Goal: Task Accomplishment & Management: Use online tool/utility

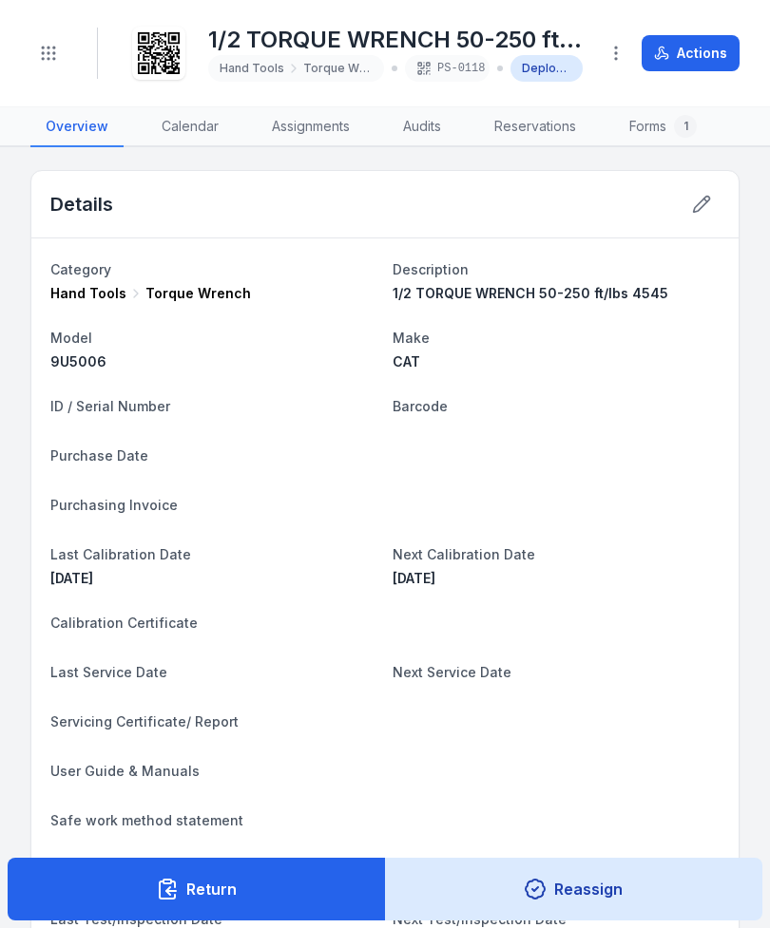
click at [46, 50] on icon "Toggle navigation" at bounding box center [48, 53] width 19 height 19
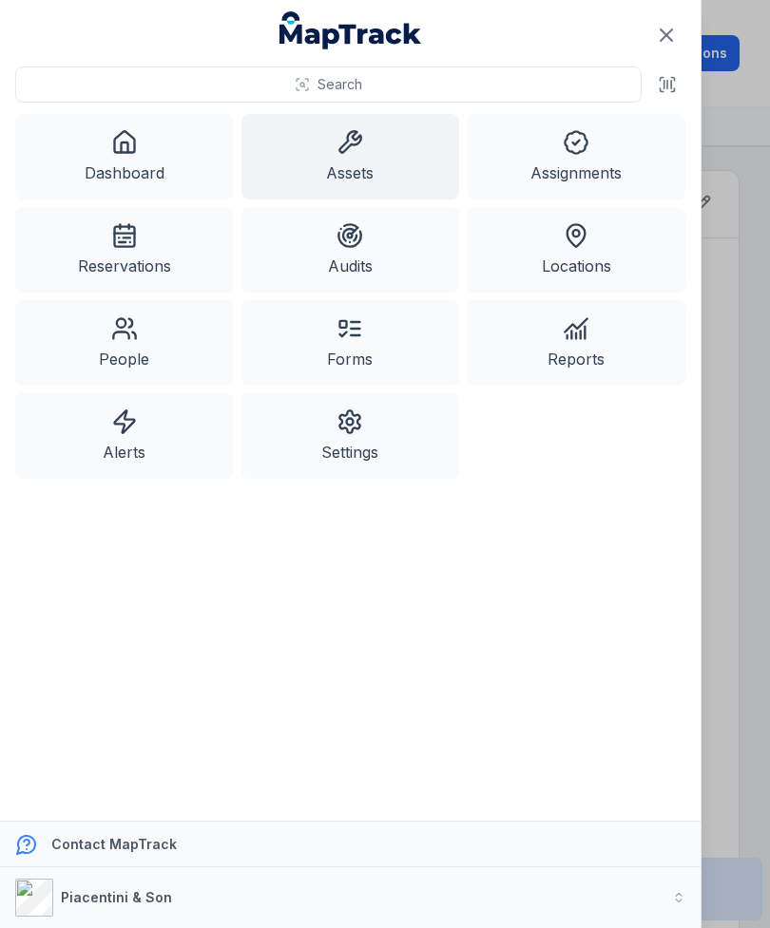
click at [377, 152] on link "Assets" at bounding box center [350, 157] width 219 height 86
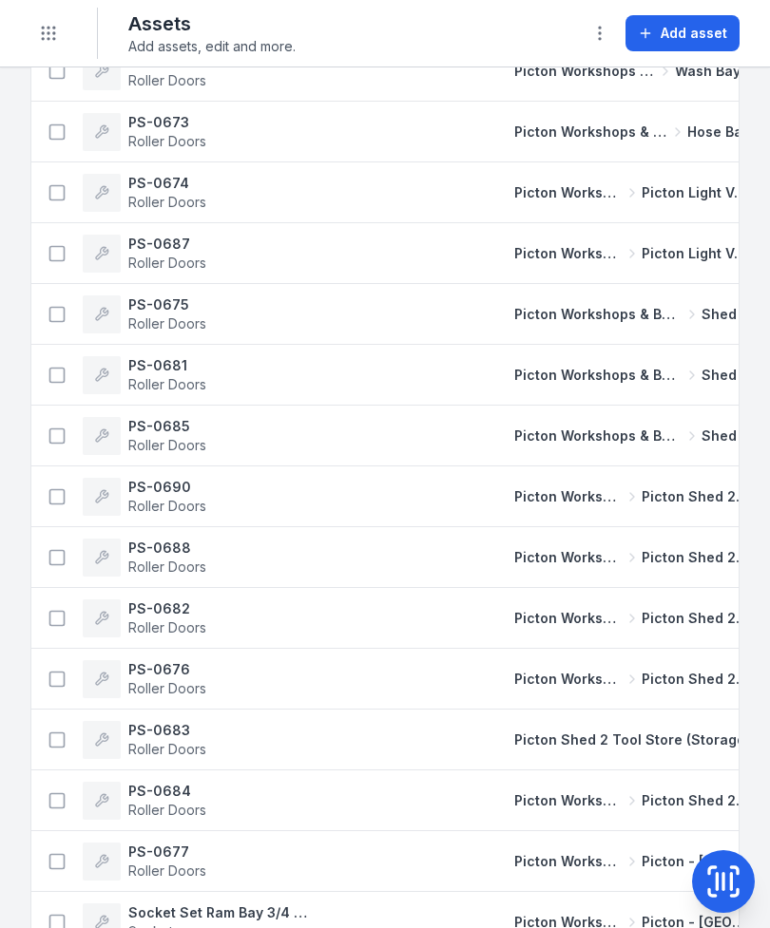
scroll to position [338, 0]
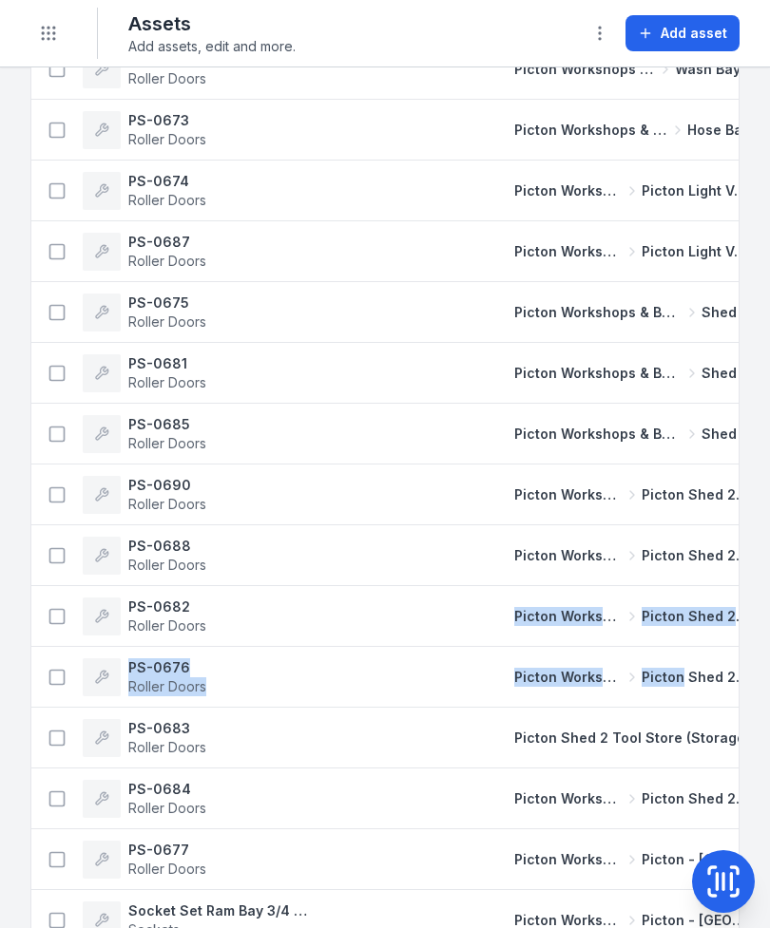
click at [641, 488] on span "Picton Shed 2 Fabrication Shop" at bounding box center [695, 495] width 108 height 19
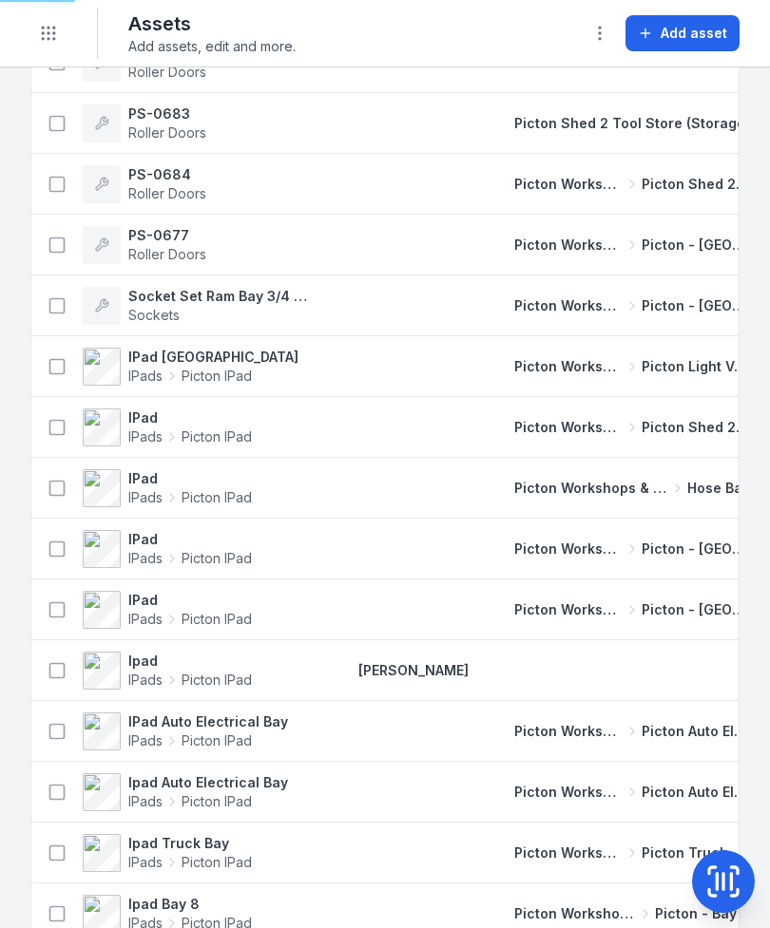
scroll to position [957, 0]
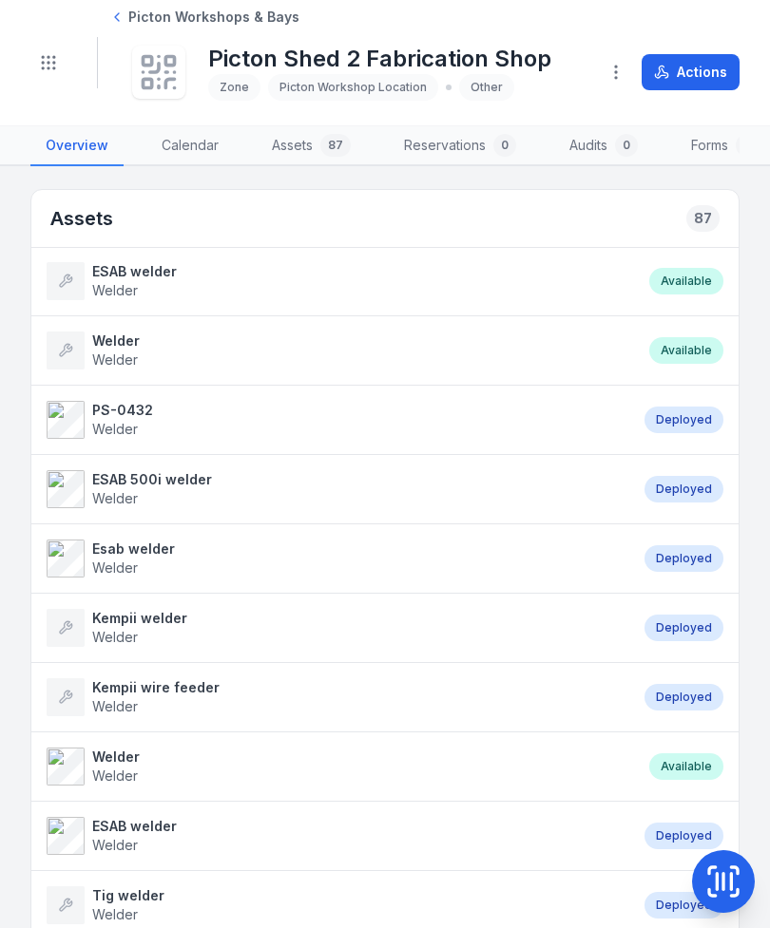
click at [692, 573] on li "Esab welder Welder Deployed" at bounding box center [384, 559] width 707 height 70
click at [700, 563] on div "Deployed" at bounding box center [683, 558] width 79 height 27
click at [49, 58] on circle "Toggle navigation" at bounding box center [49, 57] width 2 height 2
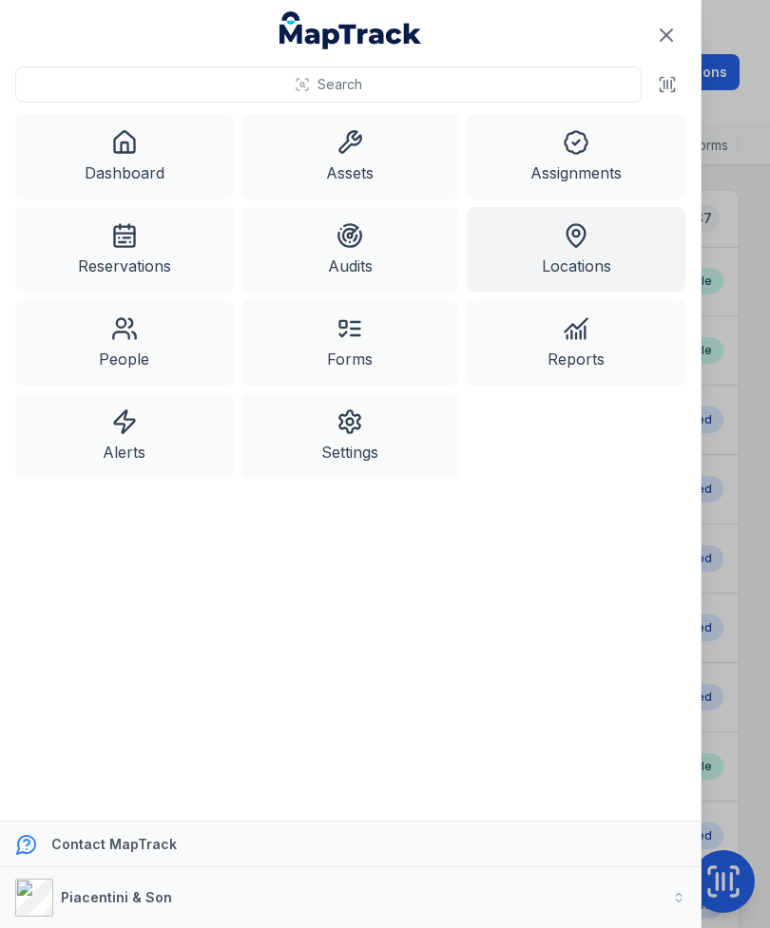
click at [367, 157] on link "Assets" at bounding box center [350, 157] width 219 height 86
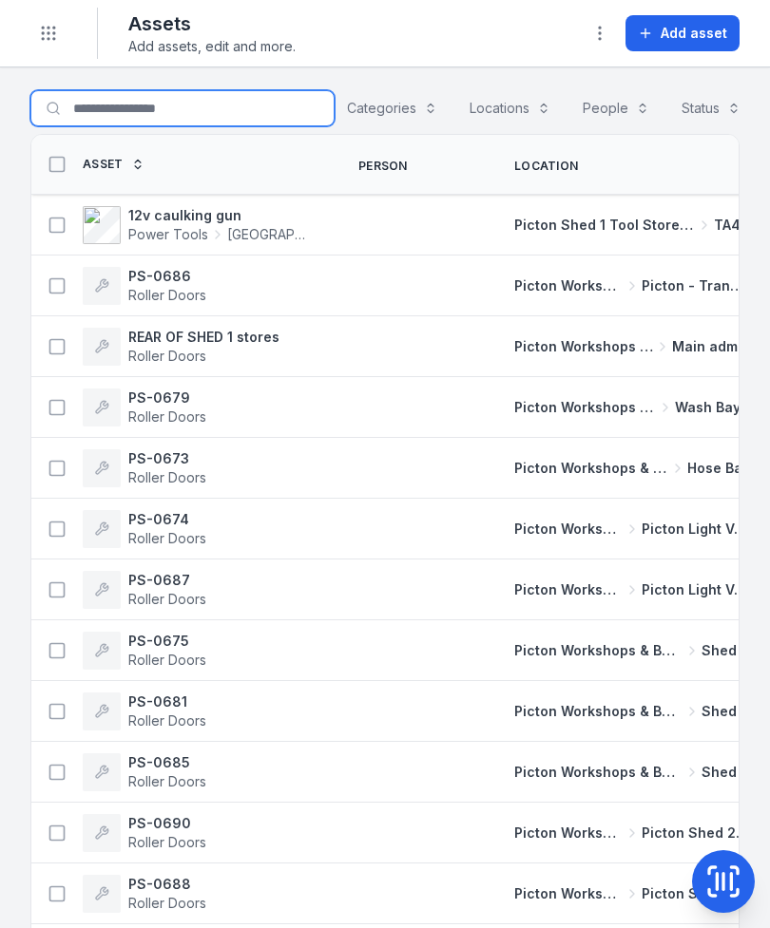
click at [176, 100] on input "Search for assets" at bounding box center [182, 108] width 304 height 36
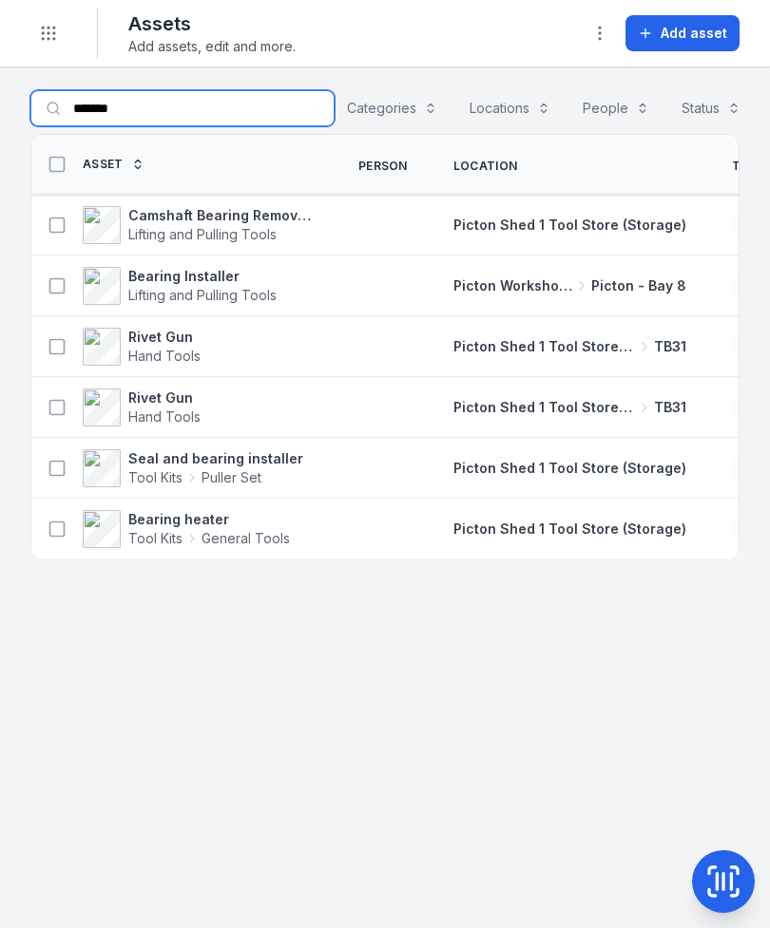
type input "*******"
click at [63, 285] on icon at bounding box center [57, 286] width 19 height 19
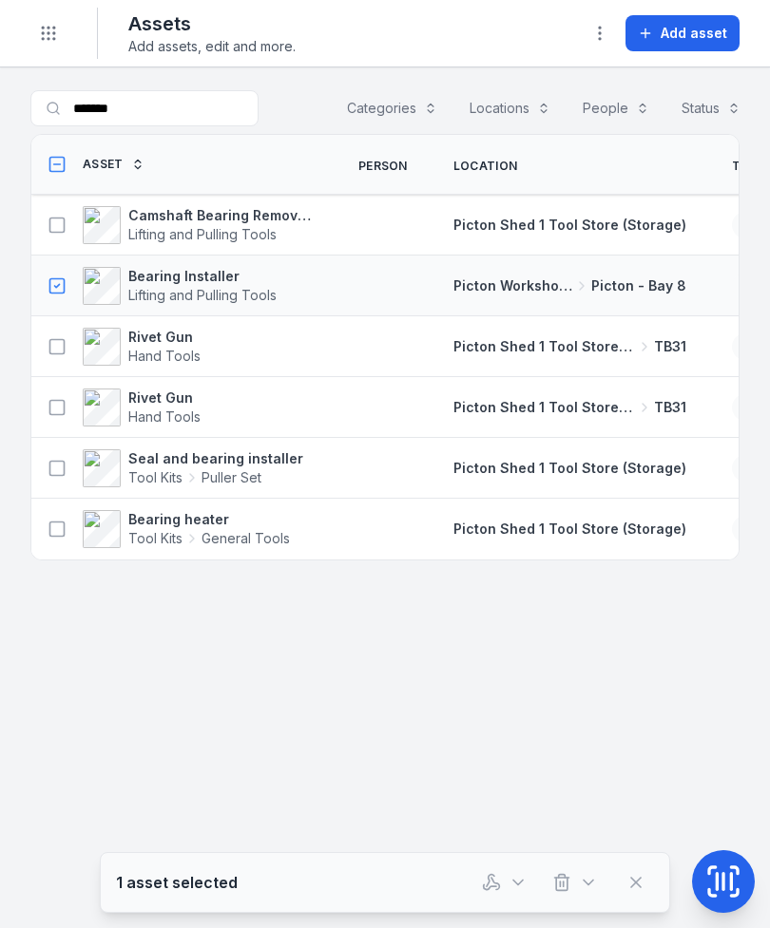
click at [497, 887] on icon "button" at bounding box center [491, 882] width 19 height 19
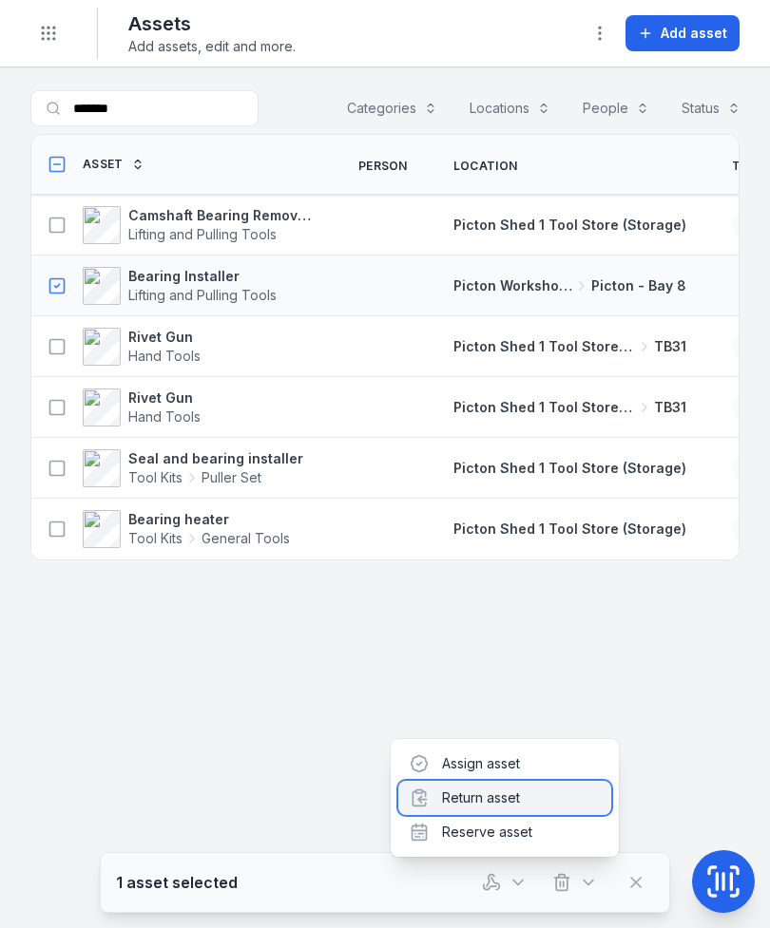
click at [526, 802] on div "Return asset" at bounding box center [504, 798] width 213 height 34
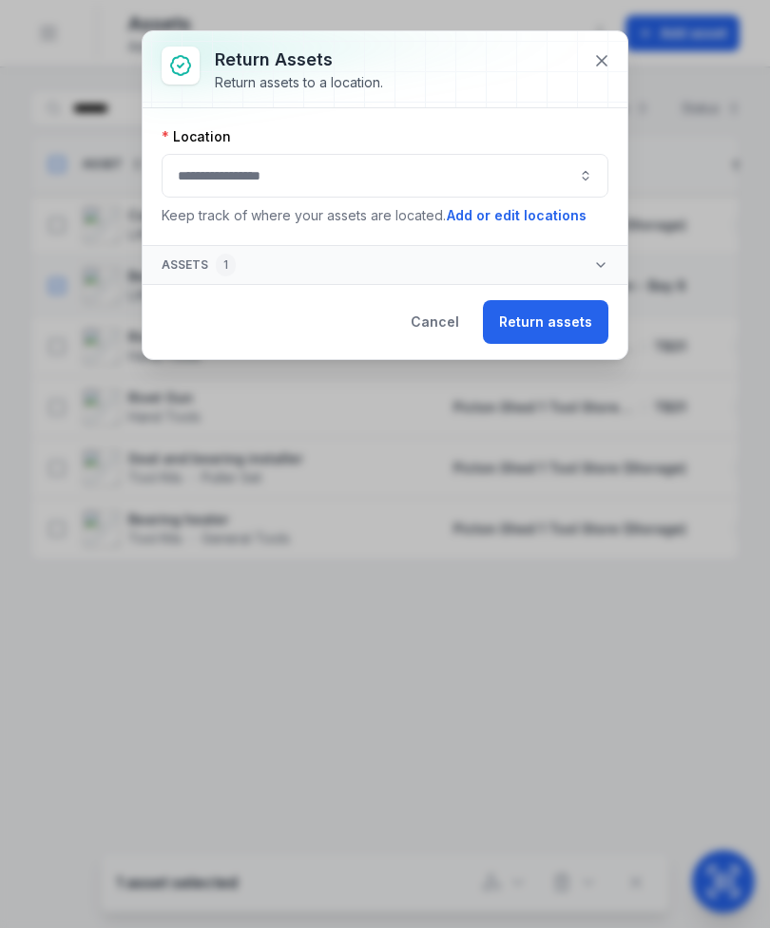
click at [390, 182] on button "button" at bounding box center [385, 176] width 447 height 44
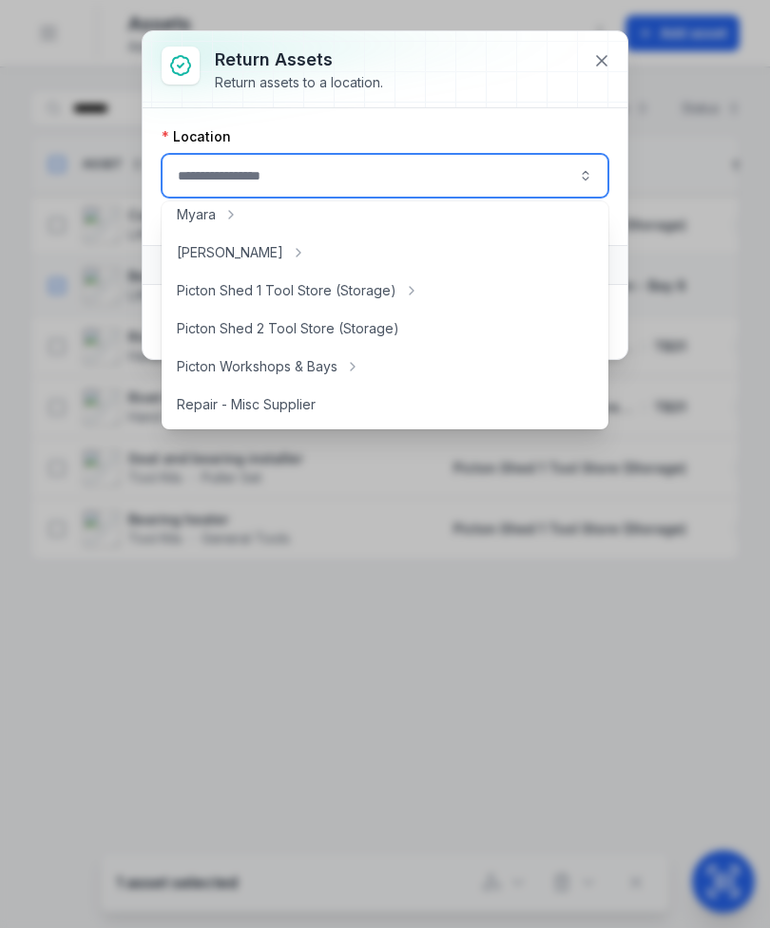
scroll to position [316, 0]
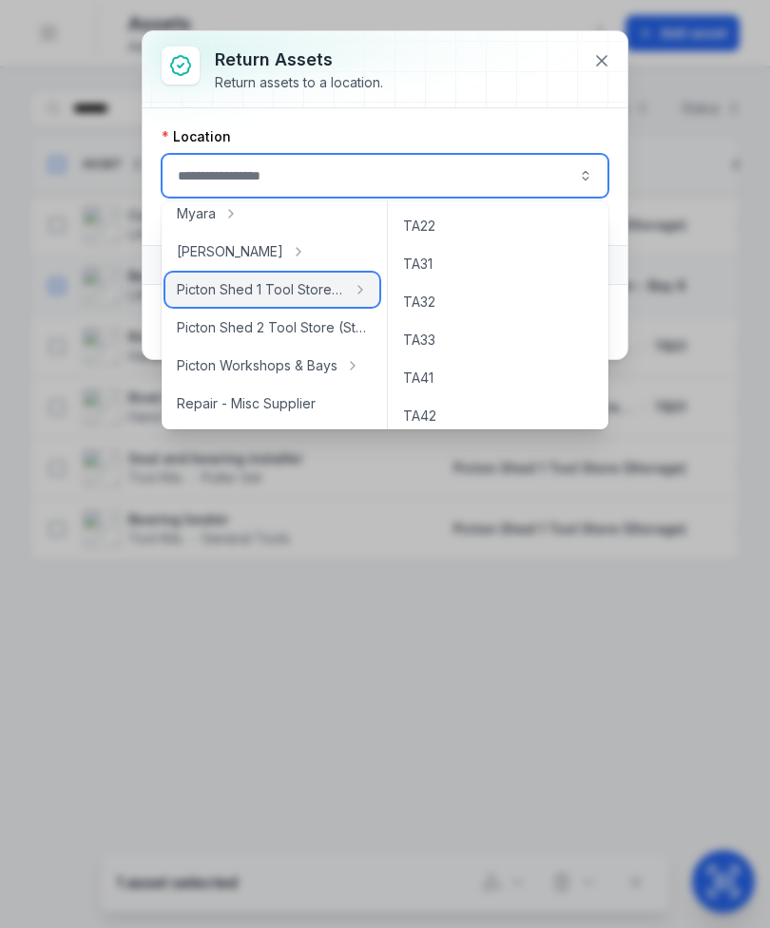
click at [309, 290] on span "Picton Shed 1 Tool Store (Storage)" at bounding box center [261, 289] width 168 height 19
type input "**********"
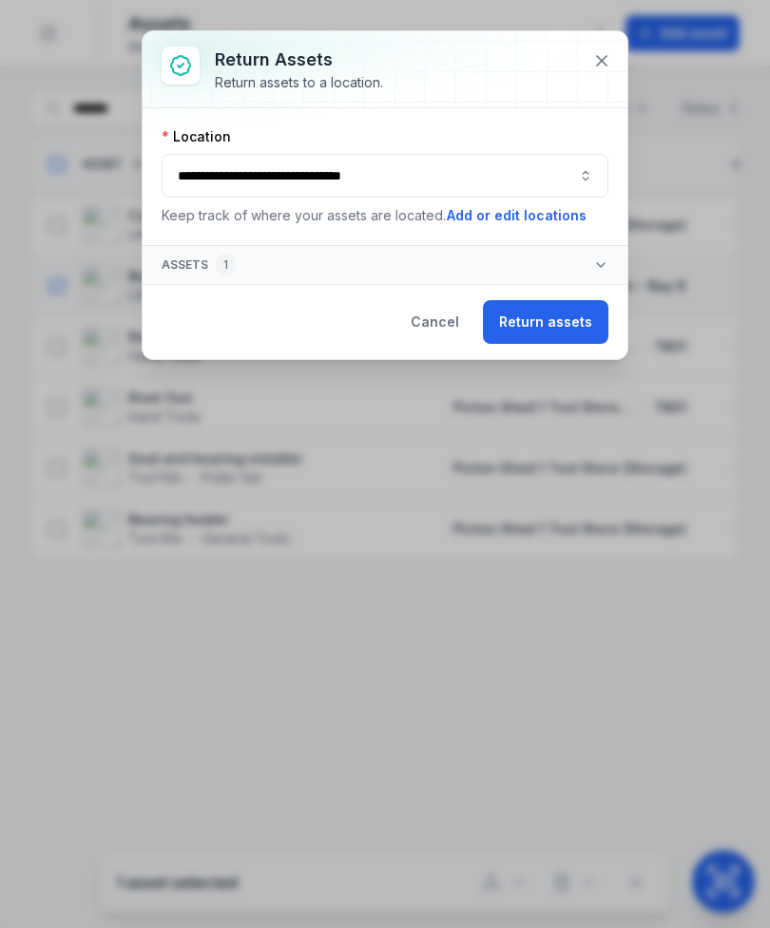
click at [553, 313] on button "Return assets" at bounding box center [545, 322] width 125 height 44
